Goal: Navigation & Orientation: Find specific page/section

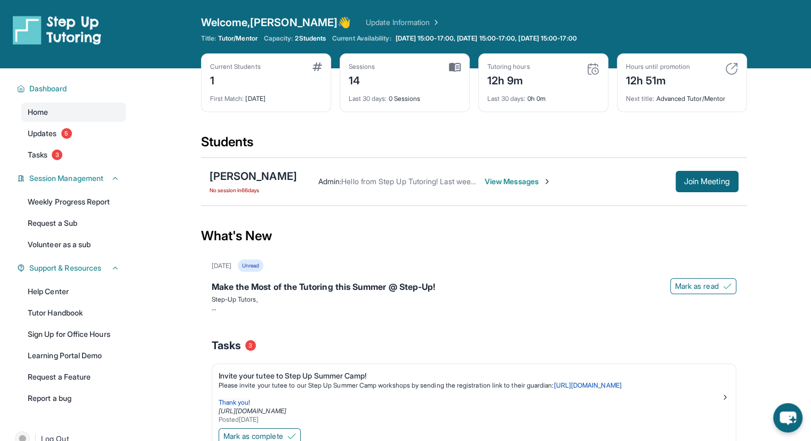
click at [311, 58] on div "Current Students 1 First Match : [DATE]" at bounding box center [266, 82] width 130 height 59
click at [311, 65] on div "Current Students 1" at bounding box center [266, 75] width 112 height 26
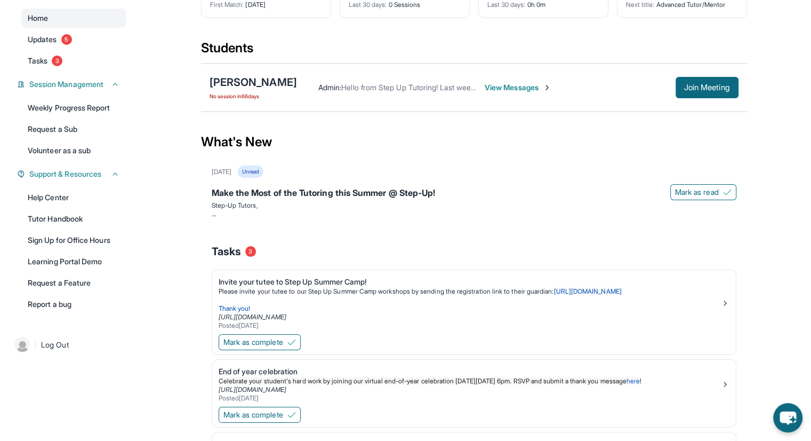
scroll to position [87, 0]
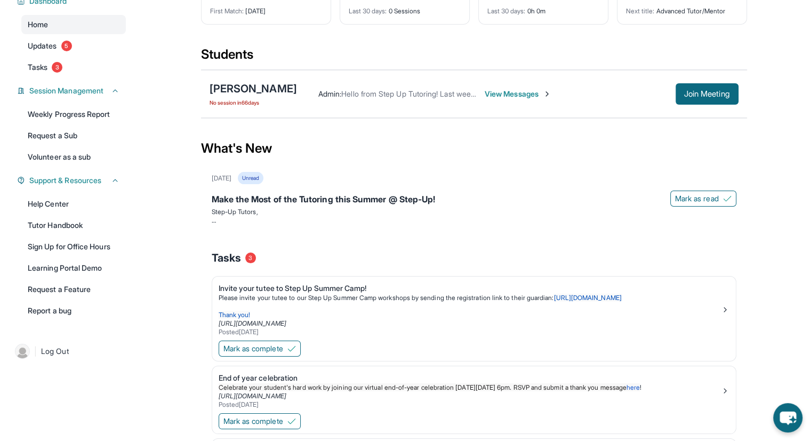
click at [508, 97] on span "View Messages" at bounding box center [518, 94] width 67 height 11
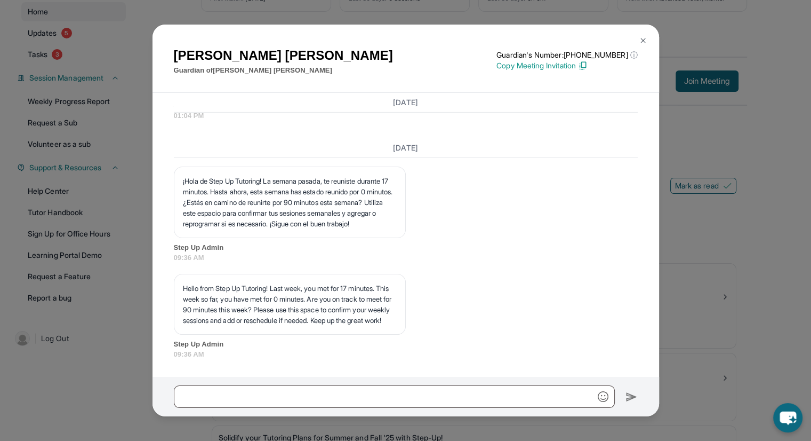
scroll to position [101, 0]
click at [642, 36] on img at bounding box center [643, 40] width 9 height 9
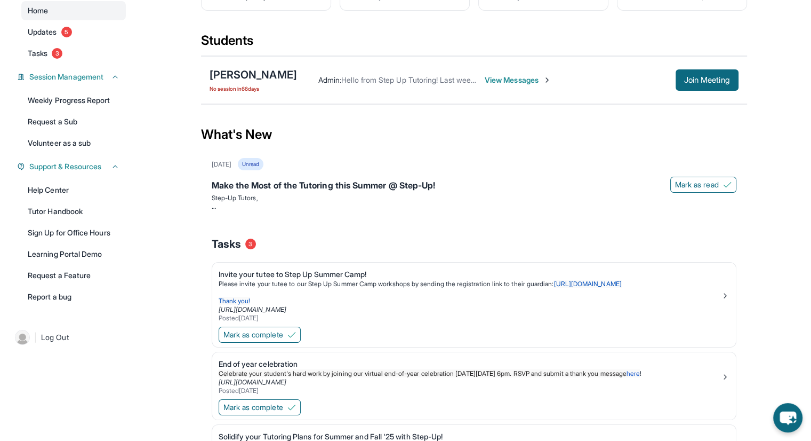
scroll to position [0, 0]
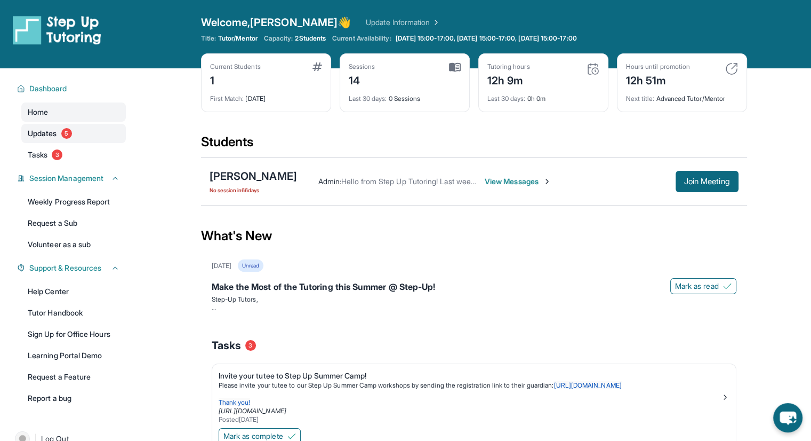
click at [47, 132] on span "Updates" at bounding box center [42, 133] width 29 height 11
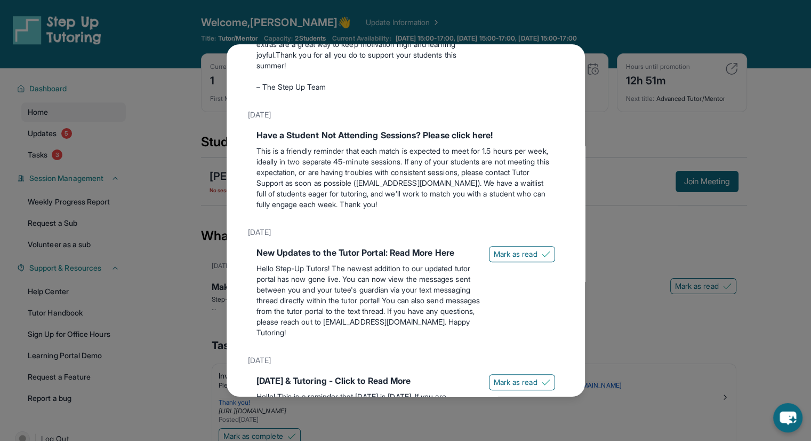
scroll to position [503, 0]
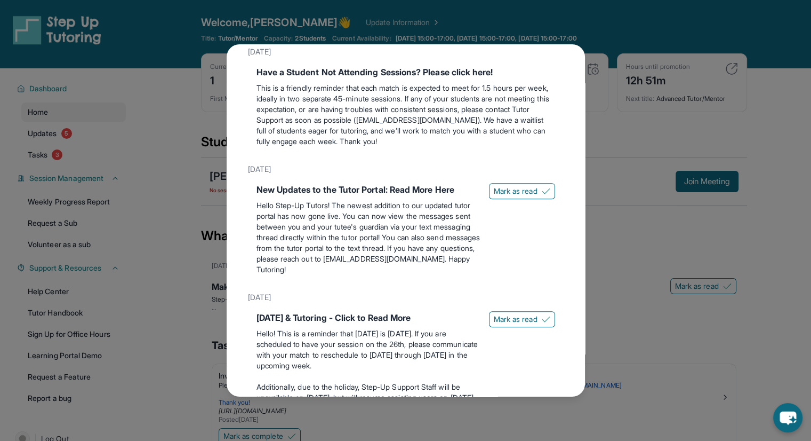
click at [602, 108] on div "Updates [DATE] Make the Most of the Tutoring this Summer @ Step-Up! Step-Up Tut…" at bounding box center [405, 220] width 811 height 441
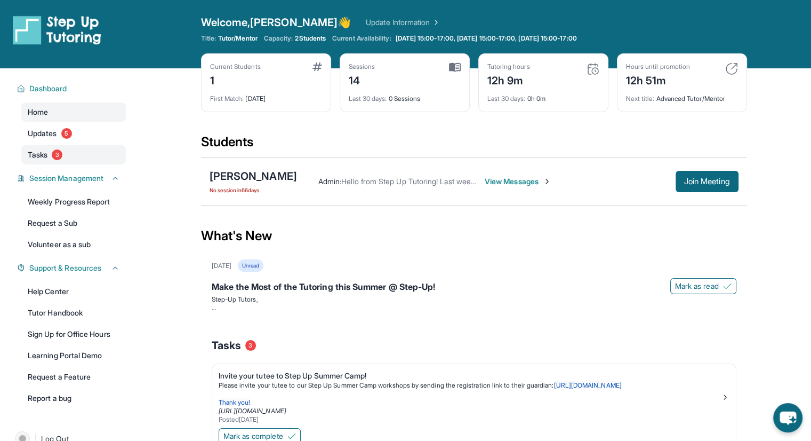
click at [41, 148] on link "Tasks 3" at bounding box center [73, 154] width 105 height 19
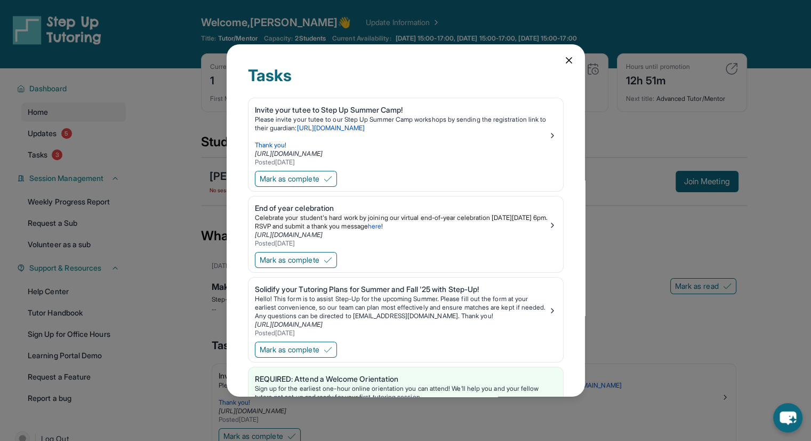
click at [124, 189] on div "Tasks Invite your tutee to Step Up Summer Camp! Please invite your tutee to our…" at bounding box center [405, 220] width 811 height 441
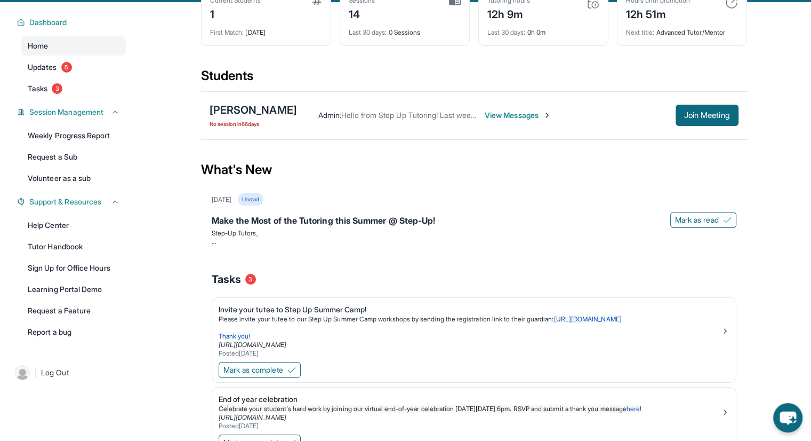
scroll to position [0, 0]
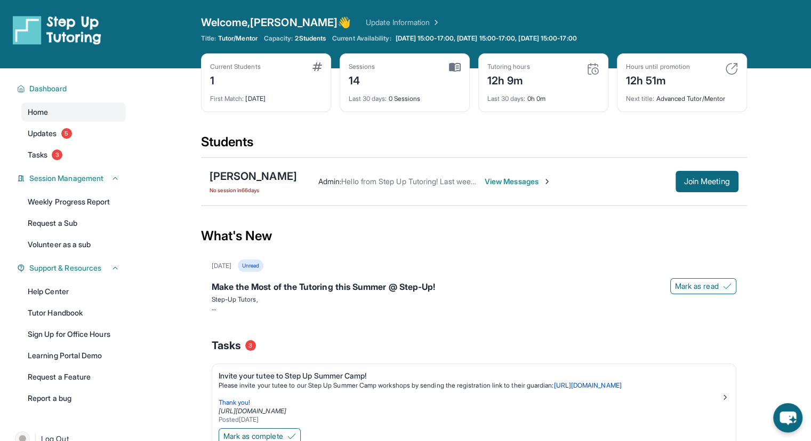
click at [366, 26] on link "Update Information" at bounding box center [403, 22] width 75 height 11
click at [70, 86] on button "Dashboard" at bounding box center [72, 88] width 94 height 11
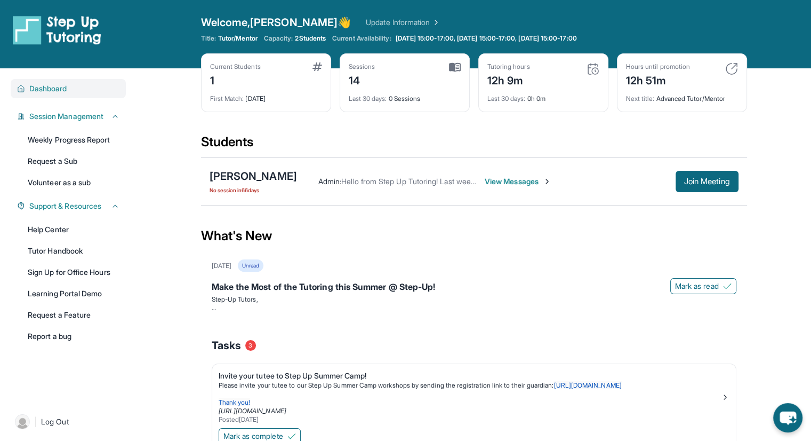
click at [69, 92] on button "Dashboard" at bounding box center [72, 88] width 94 height 11
